Goal: Task Accomplishment & Management: Use online tool/utility

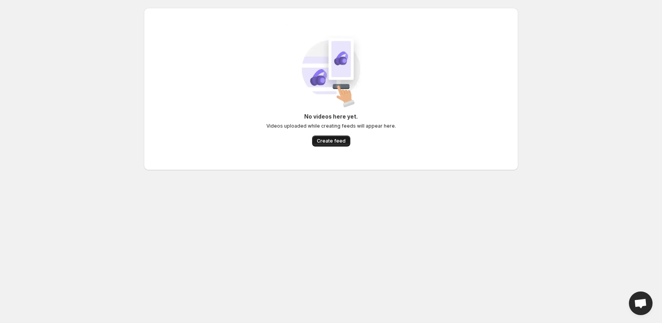
click at [332, 140] on span "Create feed" at bounding box center [331, 141] width 29 height 6
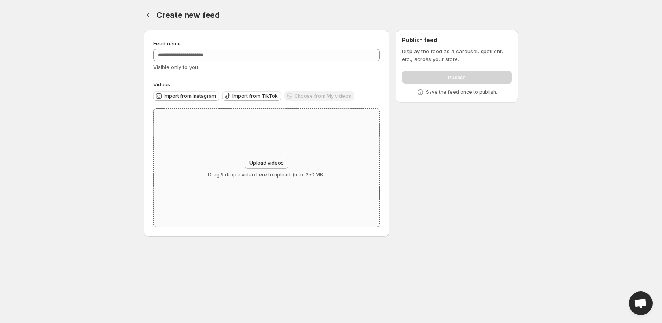
click at [270, 159] on button "Upload videos" at bounding box center [267, 163] width 44 height 11
type input "**********"
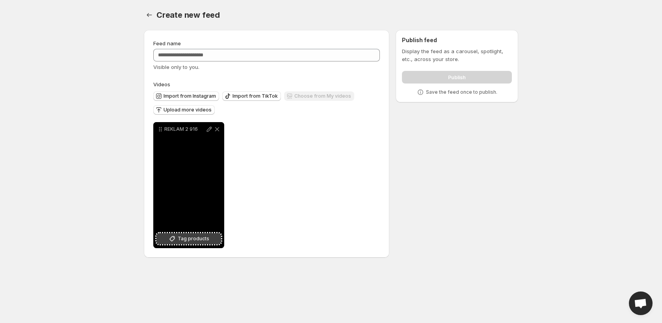
click at [201, 240] on span "Tag products" at bounding box center [194, 239] width 32 height 8
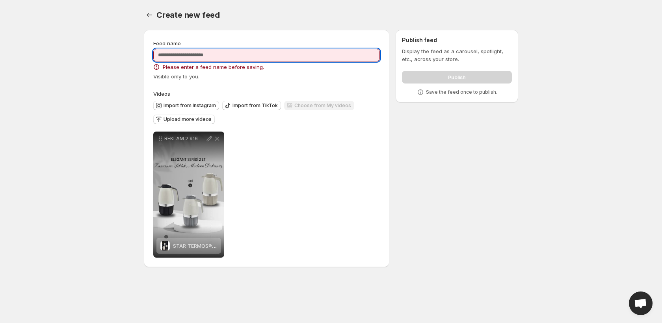
click at [209, 49] on input "Feed name" at bounding box center [266, 55] width 227 height 13
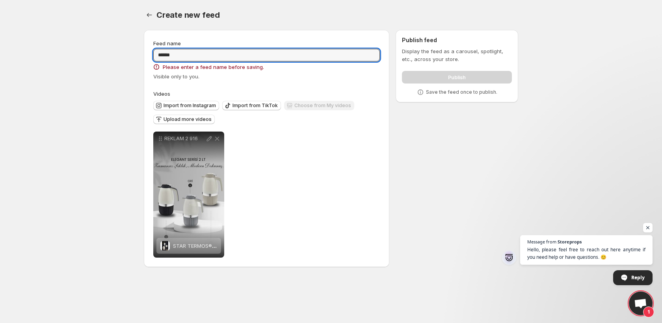
type input "******"
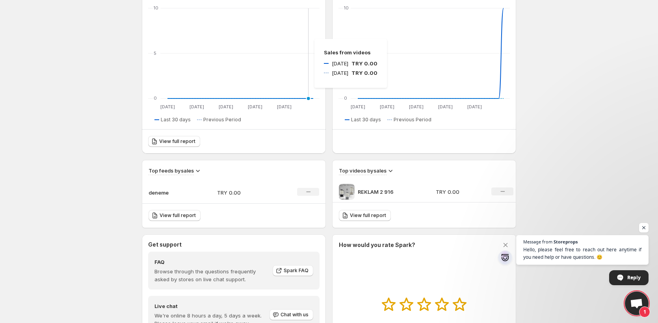
scroll to position [198, 0]
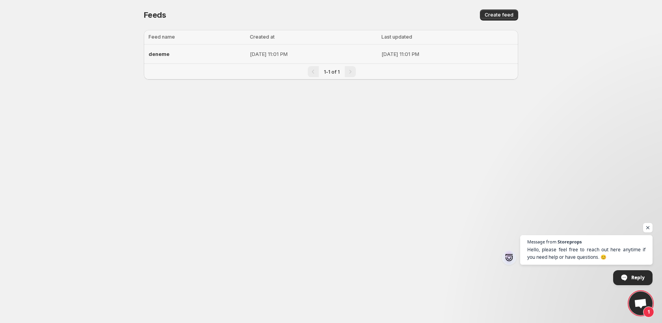
drag, startPoint x: 190, startPoint y: 57, endPoint x: 175, endPoint y: 58, distance: 15.5
click at [175, 58] on div "deneme" at bounding box center [197, 54] width 97 height 14
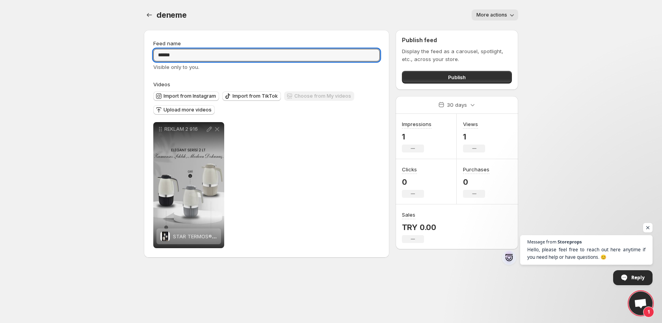
drag, startPoint x: 184, startPoint y: 58, endPoint x: 144, endPoint y: 62, distance: 40.0
click at [144, 62] on div "**********" at bounding box center [267, 144] width 246 height 228
type input "**********"
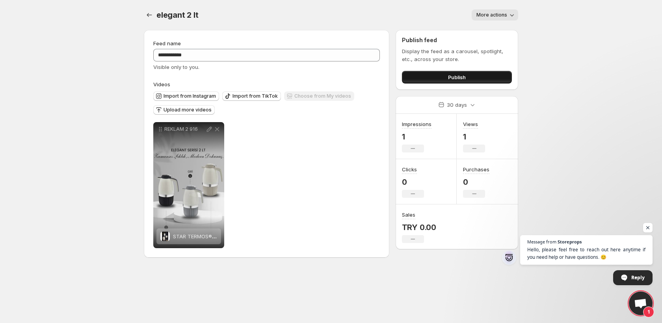
click at [459, 80] on span "Publish" at bounding box center [457, 77] width 18 height 8
click at [498, 18] on span "More actions" at bounding box center [492, 15] width 31 height 6
click at [500, 15] on span "More actions" at bounding box center [492, 15] width 31 height 6
click at [146, 17] on icon "Settings" at bounding box center [149, 15] width 8 height 8
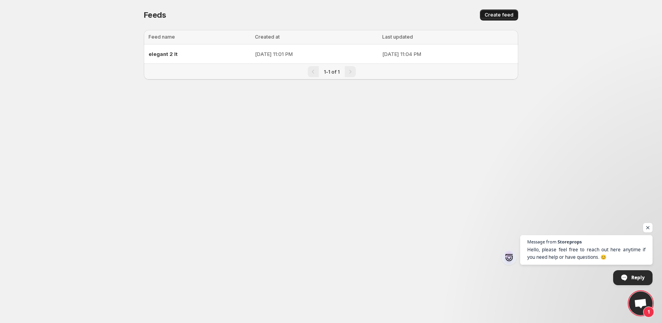
click at [490, 17] on span "Create feed" at bounding box center [499, 15] width 29 height 6
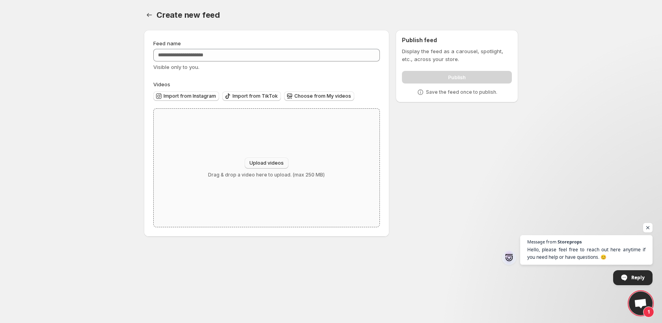
click at [273, 161] on span "Upload videos" at bounding box center [267, 163] width 34 height 6
type input "**********"
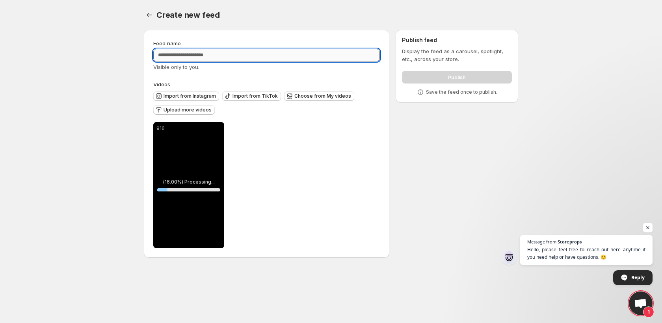
click at [239, 60] on input "Feed name" at bounding box center [266, 55] width 227 height 13
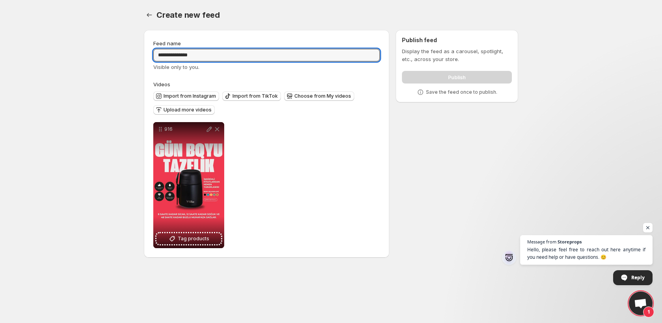
type input "**********"
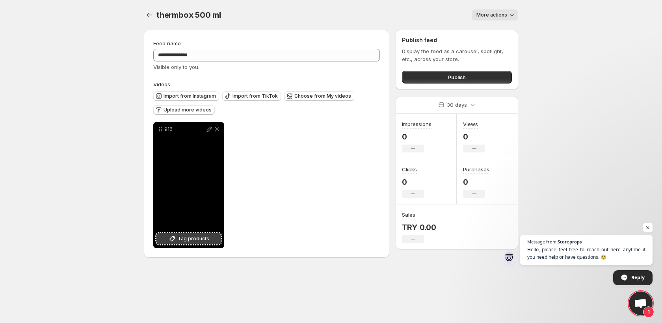
click at [196, 242] on span "Tag products" at bounding box center [194, 239] width 32 height 8
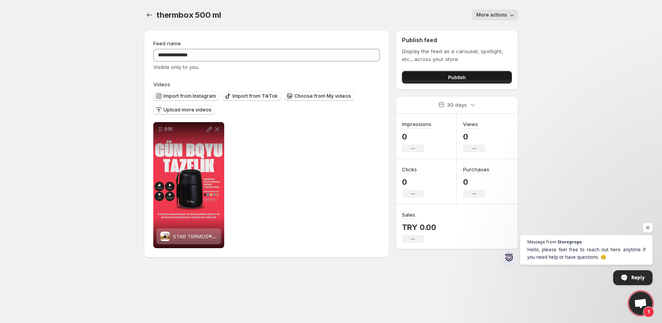
click at [467, 78] on button "Publish" at bounding box center [457, 77] width 110 height 13
click at [145, 15] on button "Settings" at bounding box center [149, 14] width 11 height 11
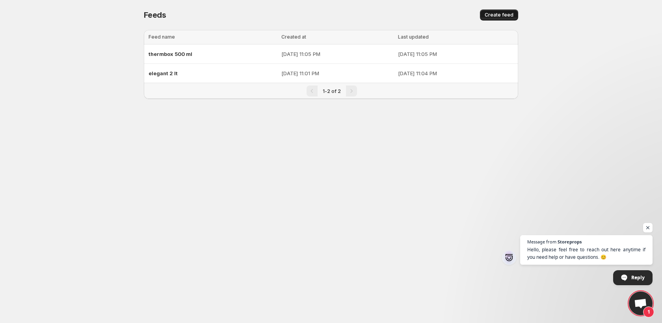
click at [511, 16] on span "Create feed" at bounding box center [499, 15] width 29 height 6
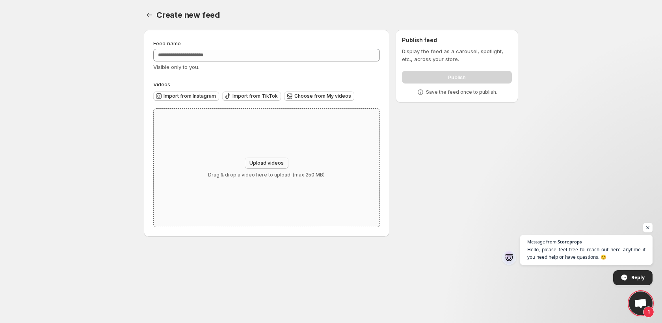
click at [276, 165] on span "Upload videos" at bounding box center [267, 163] width 34 height 6
type input "**********"
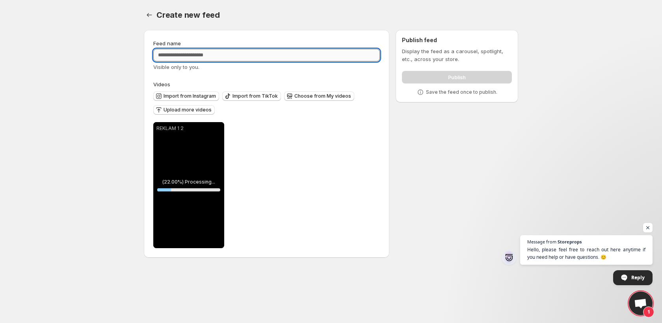
click at [202, 58] on input "Feed name" at bounding box center [266, 55] width 227 height 13
type input "**********"
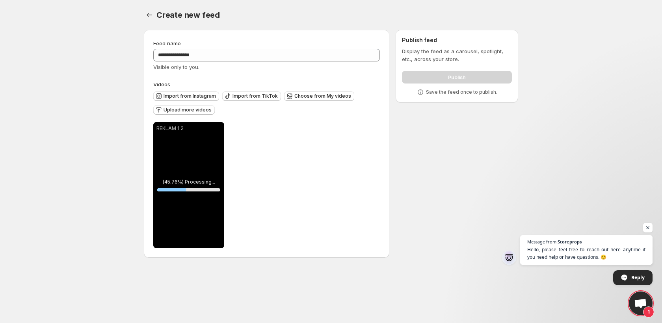
click at [311, 135] on div "**********" at bounding box center [266, 185] width 227 height 126
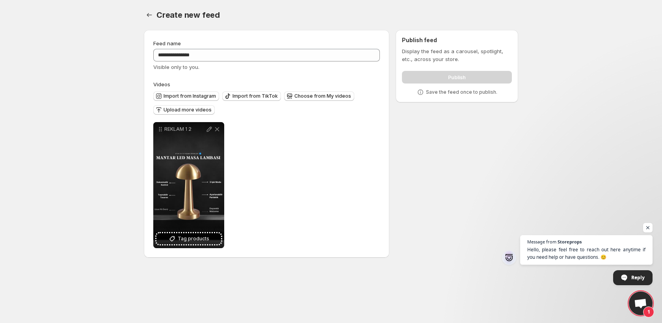
drag, startPoint x: 303, startPoint y: 131, endPoint x: 278, endPoint y: 117, distance: 28.2
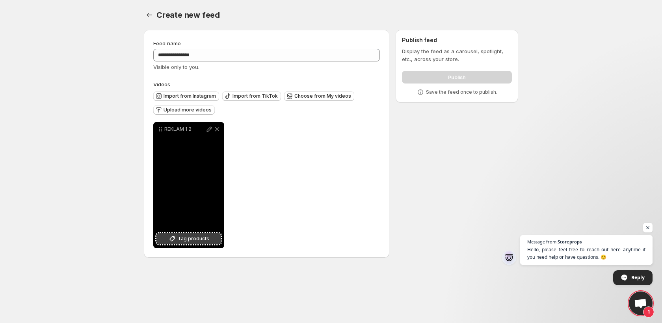
drag, startPoint x: 278, startPoint y: 117, endPoint x: 209, endPoint y: 238, distance: 139.1
click at [209, 238] on button "Tag products" at bounding box center [189, 238] width 65 height 11
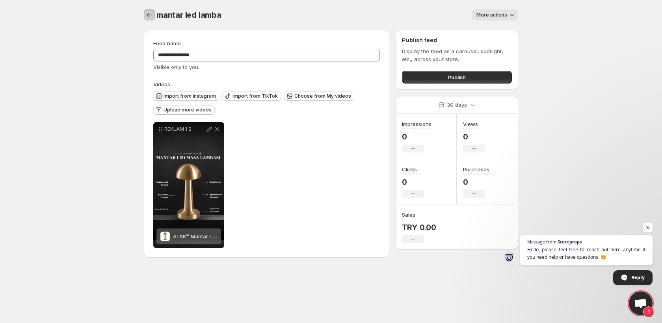
click at [147, 15] on icon "Settings" at bounding box center [149, 15] width 8 height 8
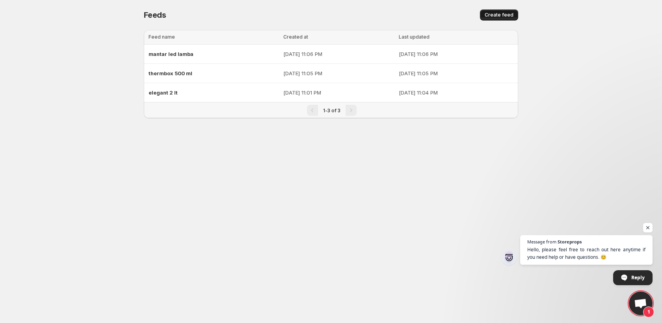
click at [503, 16] on span "Create feed" at bounding box center [499, 15] width 29 height 6
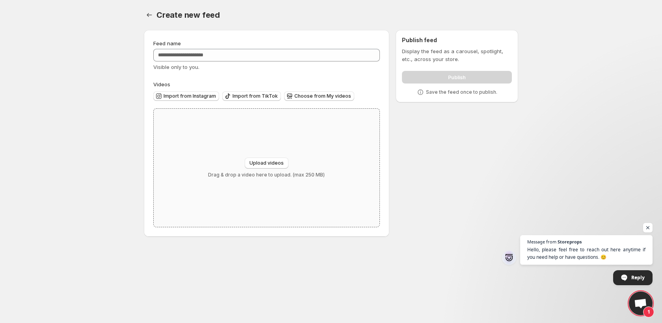
click at [263, 142] on div "Upload videos Drag & drop a video here to upload. (max 250 MB)" at bounding box center [267, 168] width 226 height 118
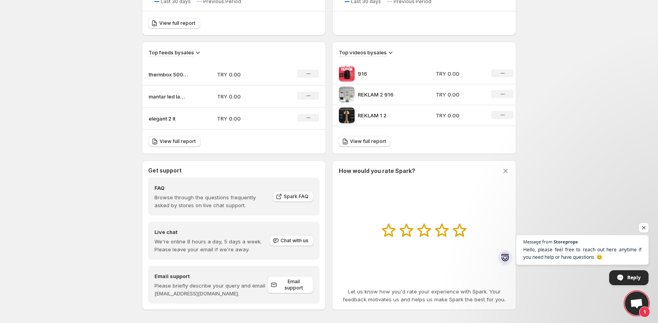
scroll to position [242, 0]
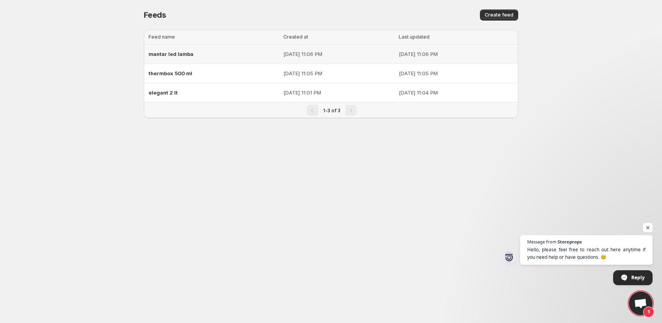
click at [281, 61] on td "[DATE] 11:06 PM" at bounding box center [339, 54] width 116 height 19
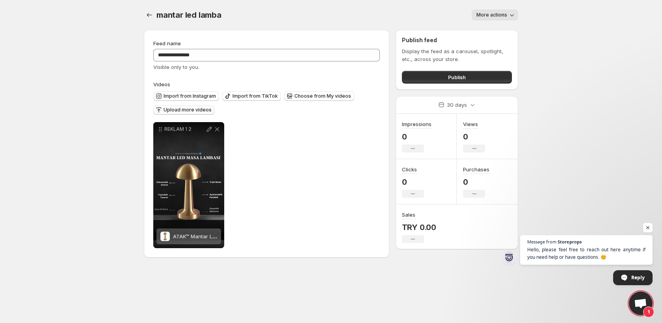
click at [189, 110] on span "Upload more videos" at bounding box center [188, 110] width 48 height 6
click at [158, 13] on span "mantar led lamba" at bounding box center [189, 14] width 65 height 9
click at [150, 16] on icon "Settings" at bounding box center [149, 15] width 8 height 8
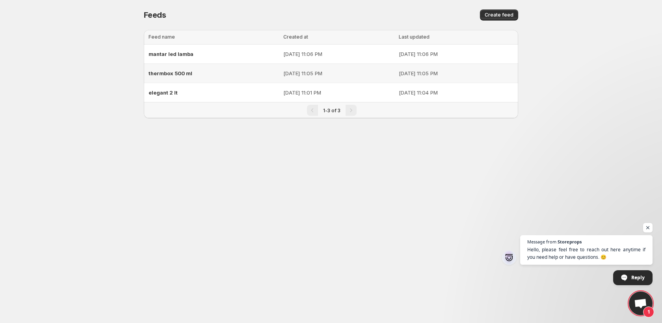
click at [283, 73] on p "[DATE] 11:05 PM" at bounding box center [338, 73] width 111 height 8
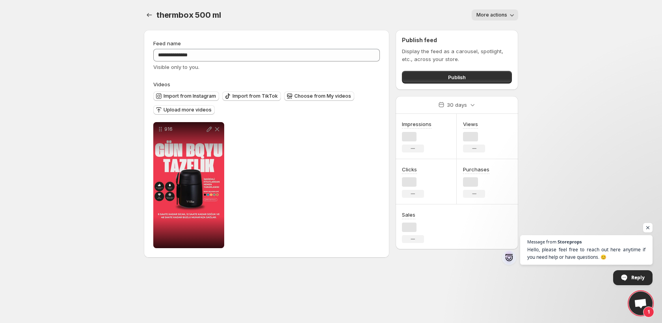
drag, startPoint x: 497, startPoint y: 15, endPoint x: 498, endPoint y: 20, distance: 5.3
click at [497, 15] on span "More actions" at bounding box center [492, 15] width 31 height 6
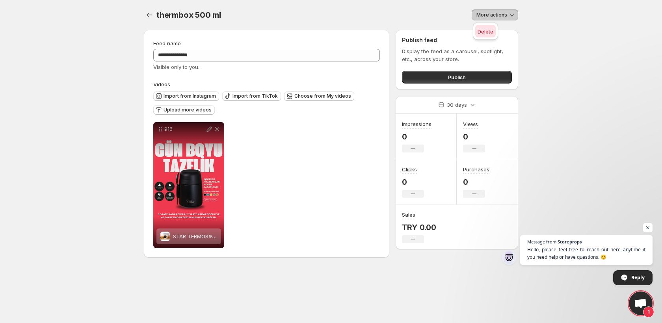
click at [489, 30] on span "Delete" at bounding box center [486, 31] width 16 height 6
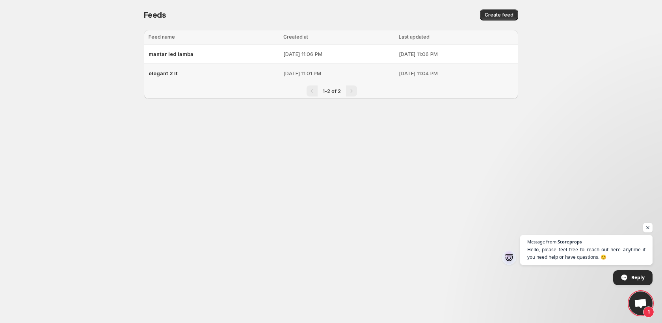
click at [213, 75] on div "elegant 2 lt" at bounding box center [214, 73] width 130 height 14
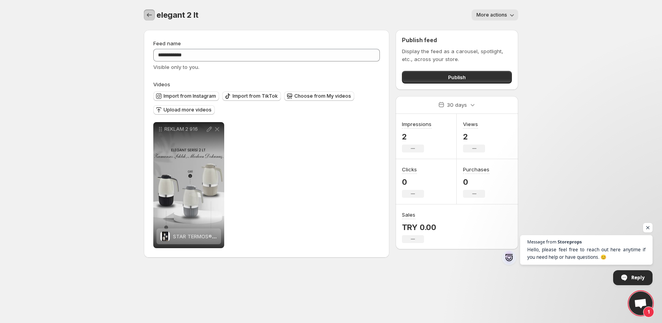
click at [150, 18] on icon "Settings" at bounding box center [149, 15] width 8 height 8
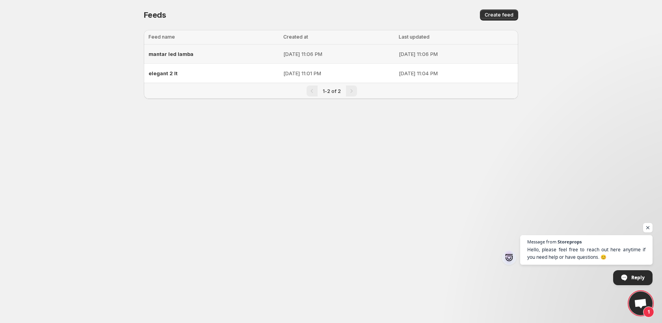
click at [209, 52] on div "mantar led lamba" at bounding box center [214, 54] width 130 height 14
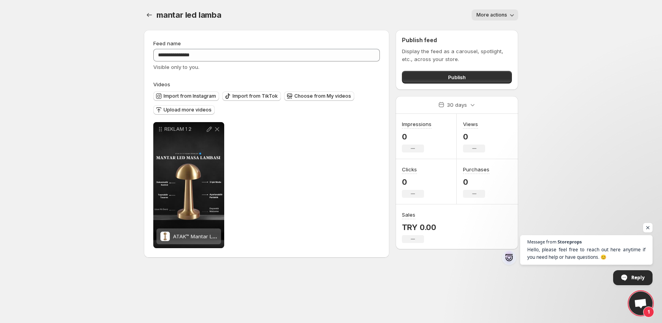
click at [486, 8] on div "mantar led lamba. This page is ready mantar led lamba More actions More actions…" at bounding box center [331, 15] width 375 height 30
drag, startPoint x: 492, startPoint y: 14, endPoint x: 489, endPoint y: 19, distance: 5.4
click at [492, 14] on span "More actions" at bounding box center [492, 15] width 31 height 6
click at [486, 37] on div "Delete" at bounding box center [485, 30] width 25 height 17
click at [486, 34] on span "Delete" at bounding box center [486, 31] width 16 height 6
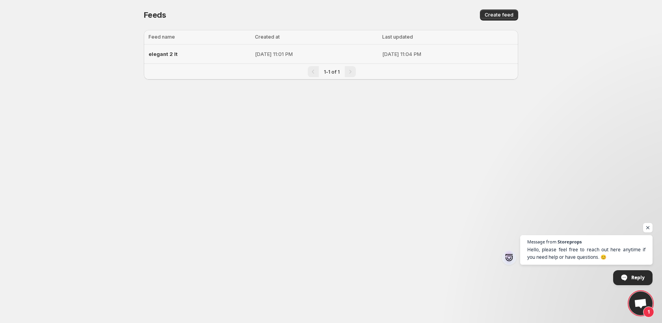
click at [216, 55] on div "elegant 2 lt" at bounding box center [200, 54] width 102 height 14
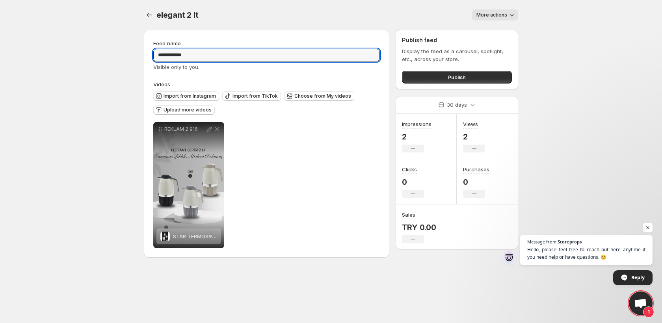
drag, startPoint x: 188, startPoint y: 58, endPoint x: 142, endPoint y: 59, distance: 45.8
click at [143, 60] on div "**********" at bounding box center [328, 146] width 381 height 244
type input "*"
type input "**********"
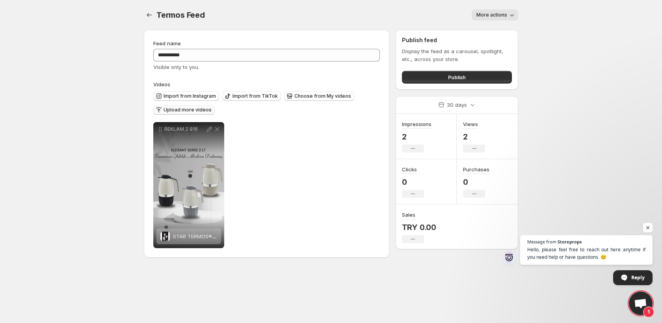
click at [196, 107] on button "Upload more videos" at bounding box center [184, 109] width 62 height 9
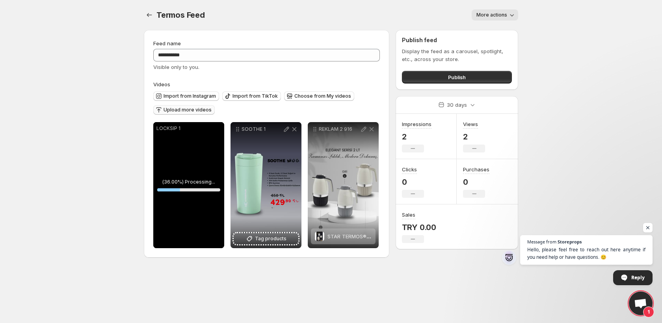
click at [186, 108] on span "Upload more videos" at bounding box center [188, 110] width 48 height 6
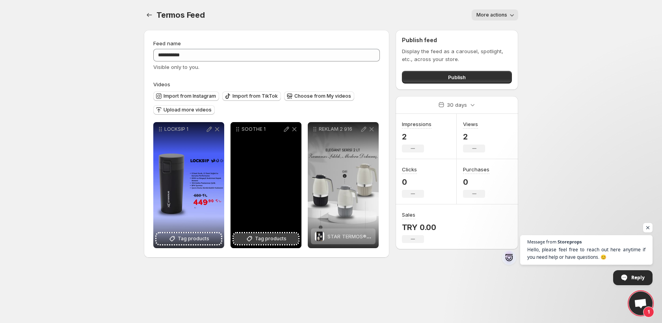
click at [278, 243] on button "Tag products" at bounding box center [266, 238] width 65 height 11
click at [285, 242] on span "Tag products" at bounding box center [271, 239] width 32 height 8
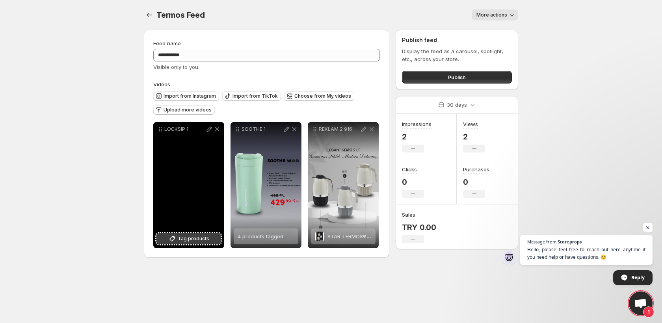
click at [201, 239] on span "Tag products" at bounding box center [194, 239] width 32 height 8
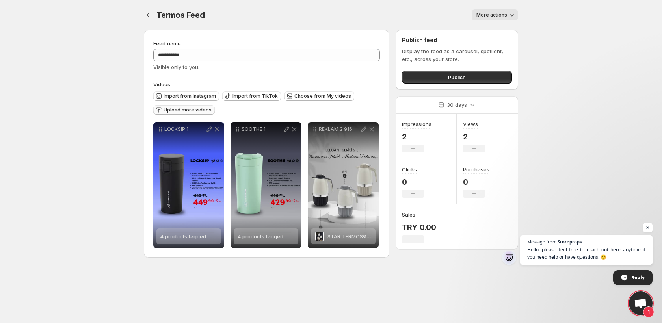
click at [197, 112] on span "Upload more videos" at bounding box center [188, 110] width 48 height 6
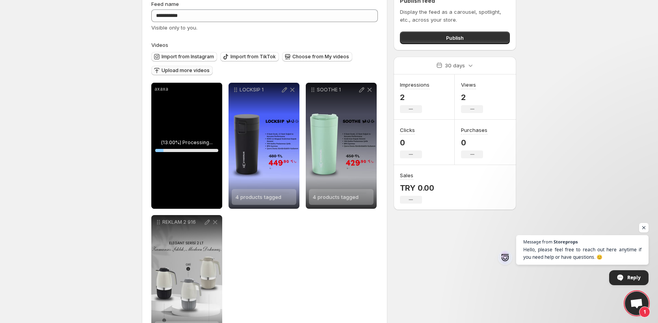
scroll to position [76, 0]
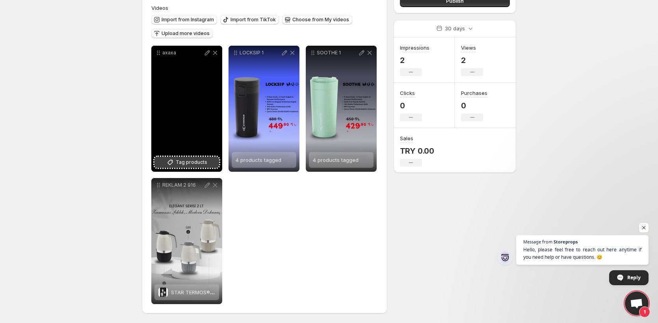
click at [191, 162] on span "Tag products" at bounding box center [192, 162] width 32 height 8
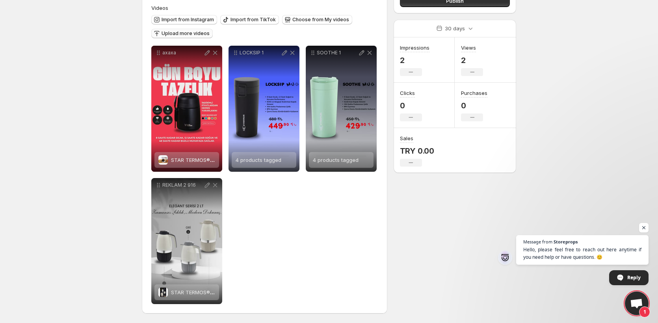
scroll to position [0, 0]
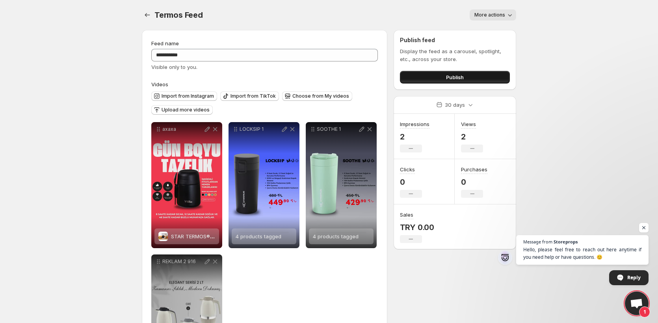
click at [425, 80] on button "Publish" at bounding box center [455, 77] width 110 height 13
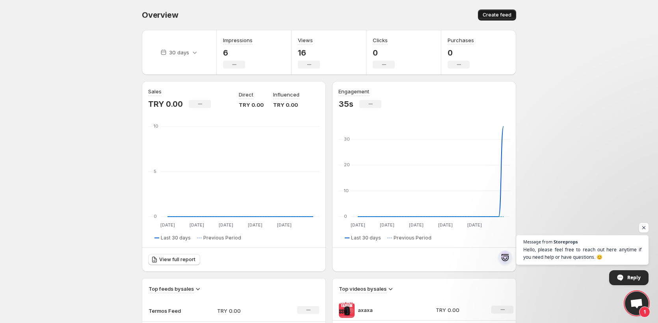
click at [506, 15] on span "Create feed" at bounding box center [497, 15] width 29 height 6
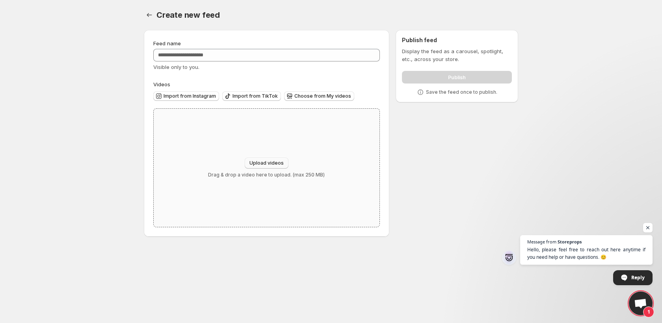
click at [277, 160] on button "Upload videos" at bounding box center [267, 163] width 44 height 11
type input "**********"
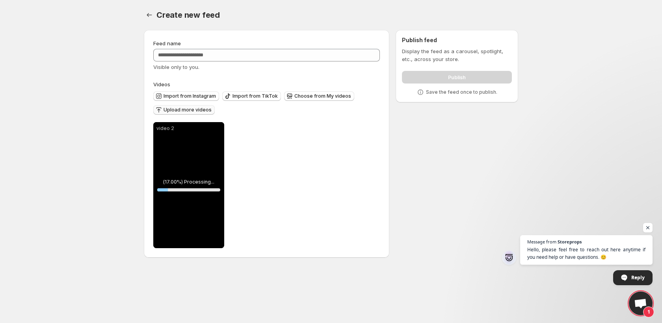
click at [203, 110] on span "Upload more videos" at bounding box center [188, 110] width 48 height 6
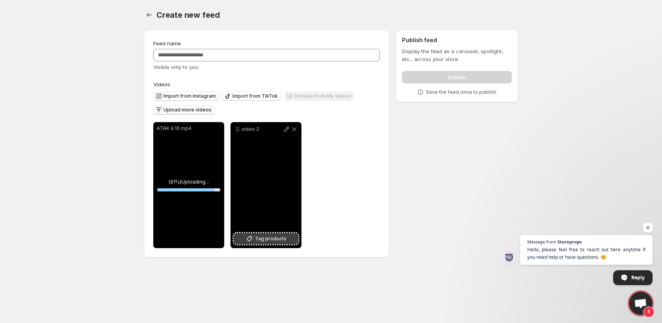
click at [293, 240] on button "Tag products" at bounding box center [266, 238] width 65 height 11
click at [287, 132] on icon at bounding box center [287, 129] width 8 height 8
click at [270, 152] on div "video 2" at bounding box center [266, 185] width 71 height 126
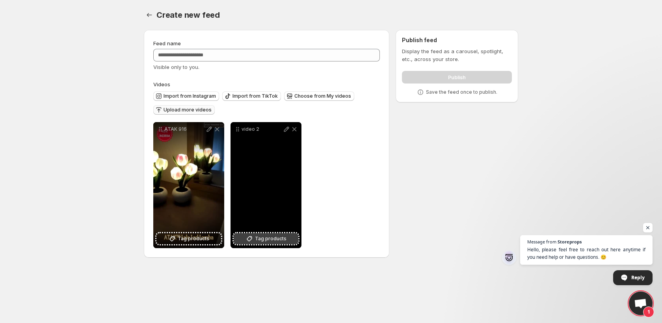
click at [283, 237] on span "Tag products" at bounding box center [271, 239] width 32 height 8
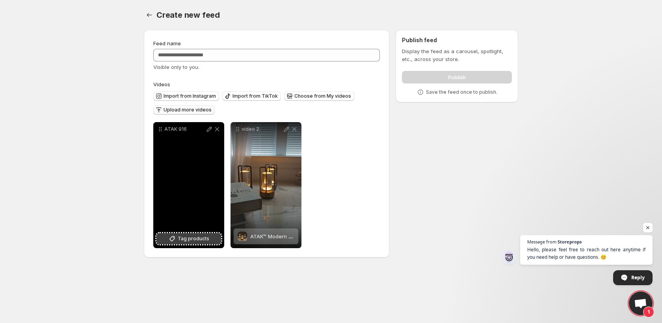
click at [204, 239] on span "Tag products" at bounding box center [194, 239] width 32 height 8
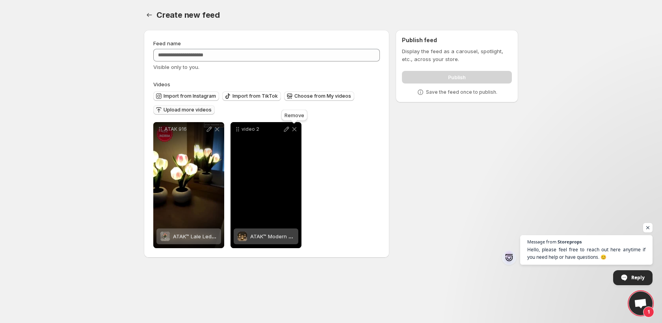
click at [295, 130] on icon at bounding box center [295, 129] width 8 height 8
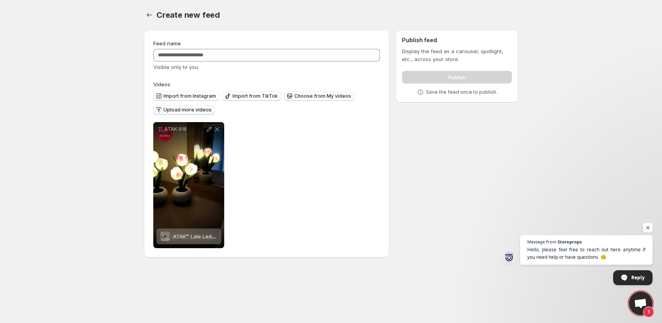
click at [179, 110] on span "Upload more videos" at bounding box center [188, 110] width 48 height 6
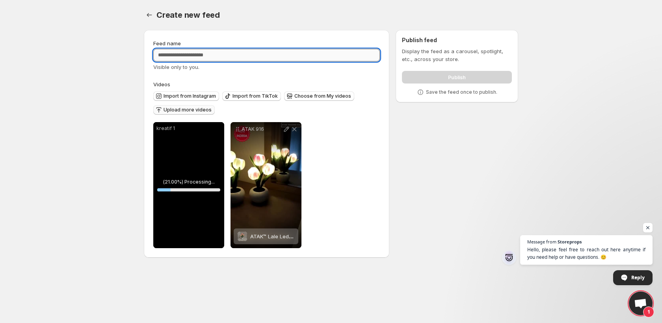
click at [205, 55] on input "Feed name" at bounding box center [266, 55] width 227 height 13
type input "*"
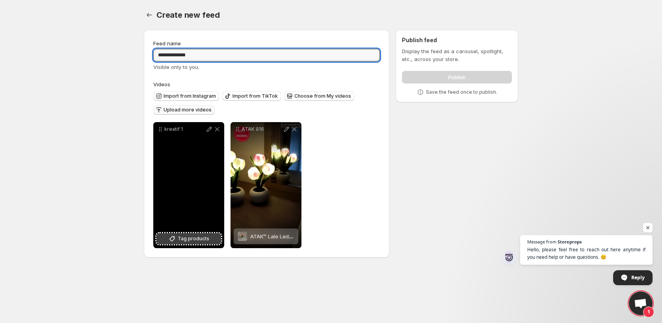
type input "**********"
click at [201, 243] on button "Tag products" at bounding box center [189, 238] width 65 height 11
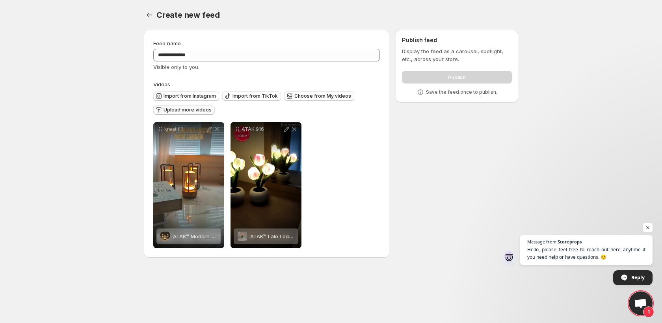
click at [193, 110] on span "Upload more videos" at bounding box center [188, 110] width 48 height 6
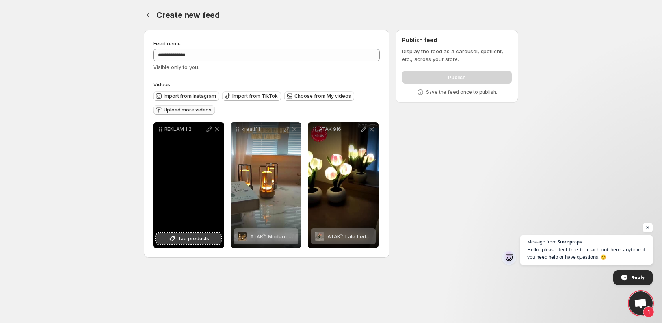
click at [193, 236] on span "Tag products" at bounding box center [194, 239] width 32 height 8
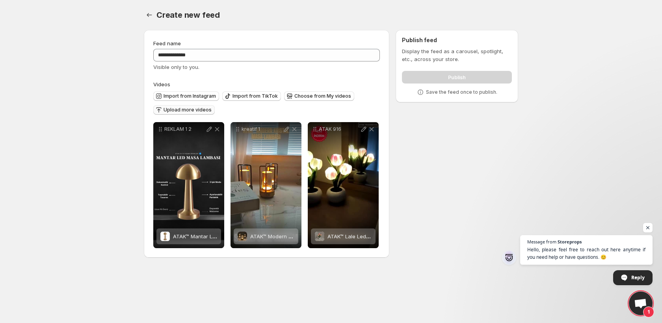
click at [173, 115] on div "Upload more videos" at bounding box center [184, 110] width 62 height 11
click at [171, 110] on span "Upload more videos" at bounding box center [188, 110] width 48 height 6
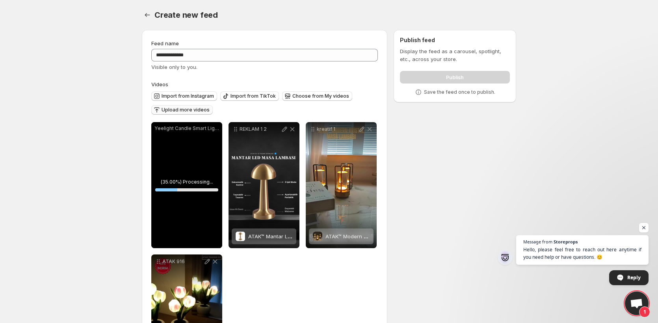
click at [176, 108] on span "Upload more videos" at bounding box center [186, 110] width 48 height 6
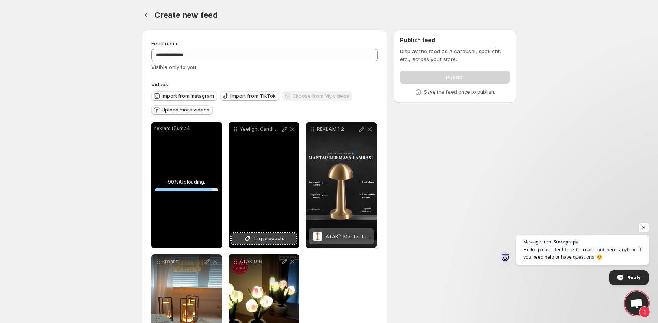
click at [254, 234] on button "Tag products" at bounding box center [264, 238] width 65 height 11
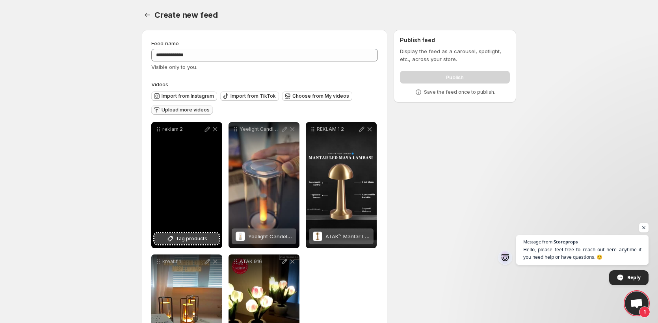
click at [208, 240] on button "Tag products" at bounding box center [187, 238] width 65 height 11
